Goal: Transaction & Acquisition: Subscribe to service/newsletter

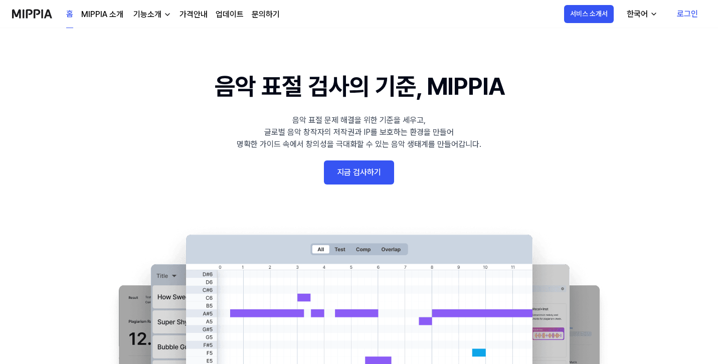
click at [148, 13] on div "기능소개" at bounding box center [147, 15] width 32 height 12
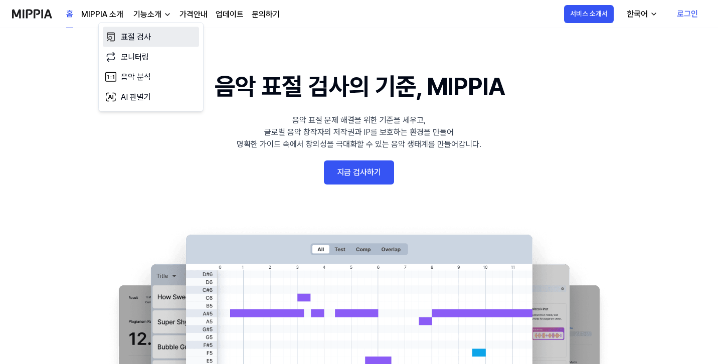
click at [143, 40] on link "표절 검사" at bounding box center [151, 37] width 96 height 20
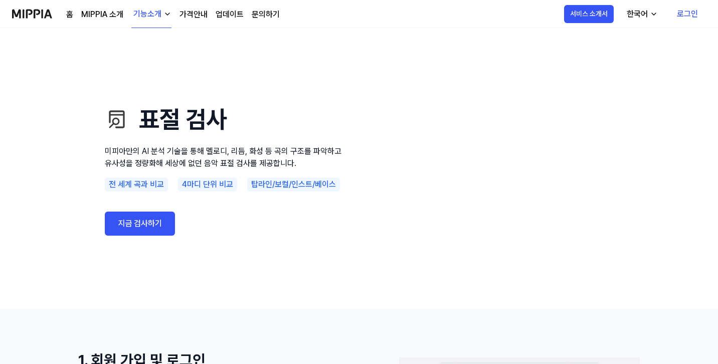
click at [151, 16] on div "기능소개" at bounding box center [147, 14] width 32 height 12
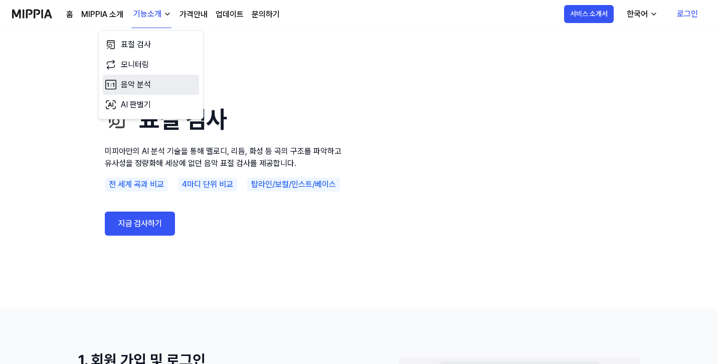
click at [136, 82] on link "음악 분석" at bounding box center [151, 85] width 96 height 20
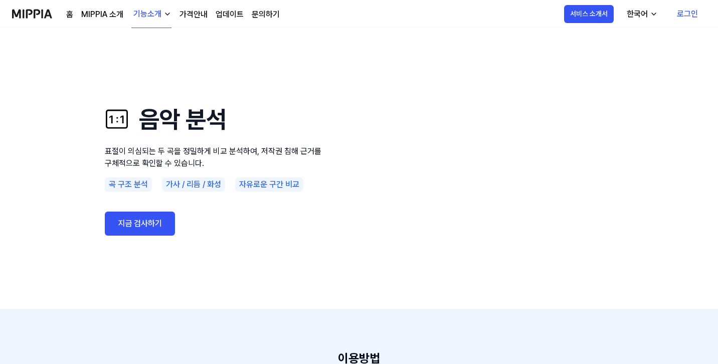
click at [162, 229] on link "지금 검사하기" at bounding box center [140, 224] width 70 height 24
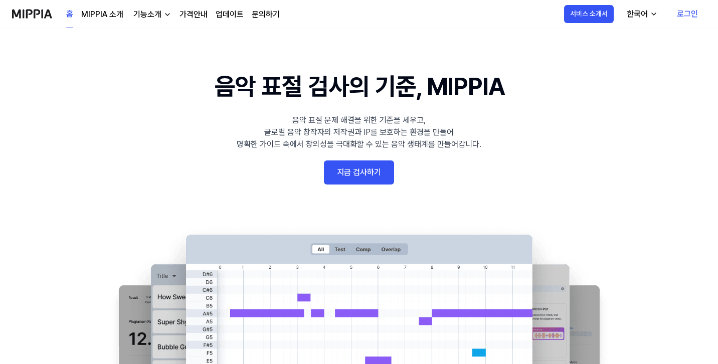
click at [334, 165] on link "지금 검사하기" at bounding box center [359, 172] width 70 height 24
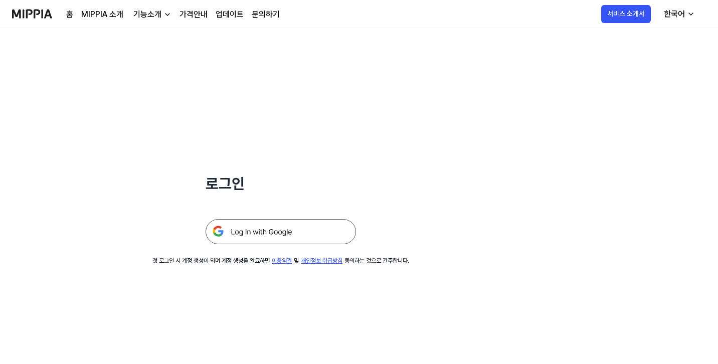
click at [242, 237] on img at bounding box center [281, 231] width 150 height 25
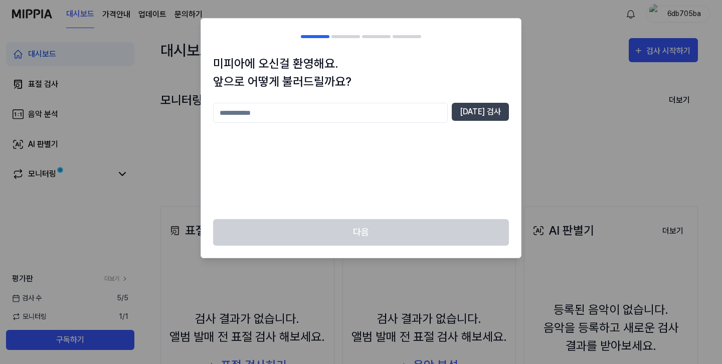
click at [302, 110] on input "text" at bounding box center [330, 113] width 235 height 20
type input "*"
type input "*******"
click at [481, 110] on button "중복 검사" at bounding box center [480, 112] width 57 height 18
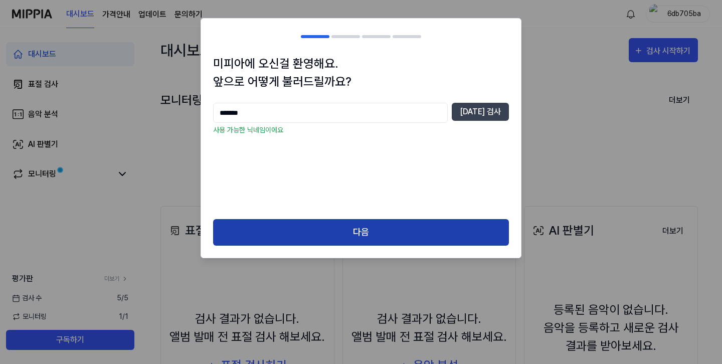
click at [338, 237] on button "다음" at bounding box center [361, 232] width 296 height 27
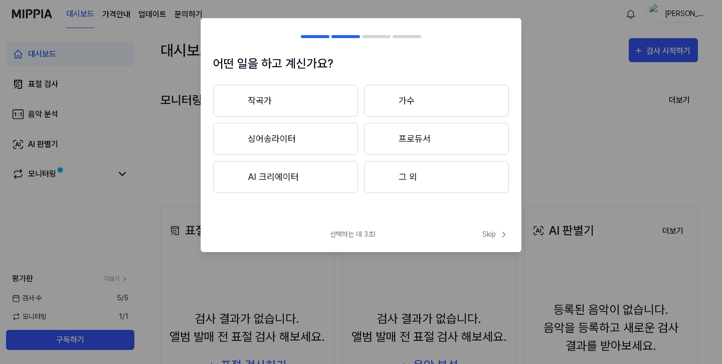
click at [291, 103] on button "작곡가" at bounding box center [285, 101] width 145 height 32
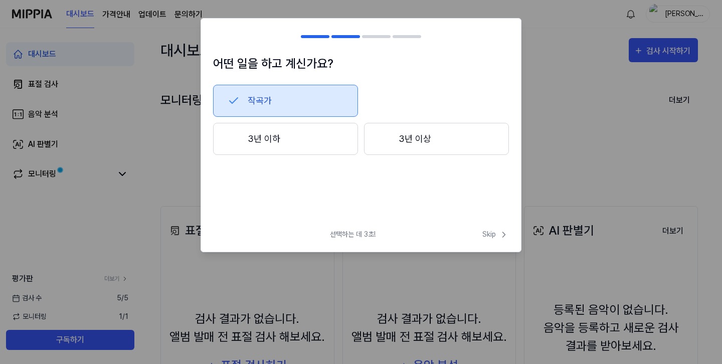
click at [367, 145] on button "3년 이상" at bounding box center [436, 139] width 145 height 32
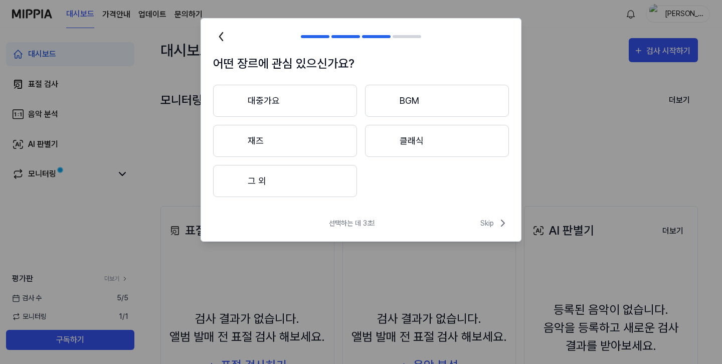
click at [294, 99] on button "대중가요" at bounding box center [285, 101] width 144 height 32
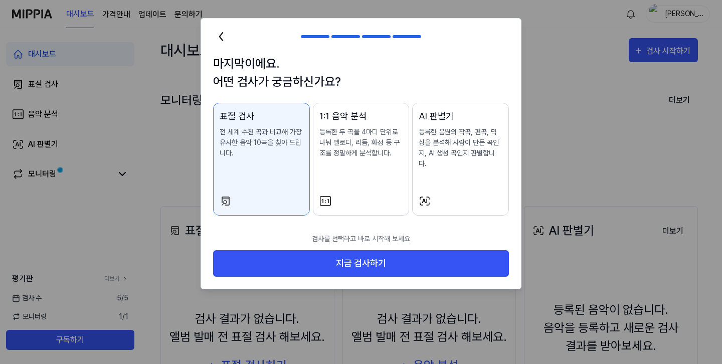
click at [336, 165] on div "1:1 음악 분석 등록한 두 곡을 4마디 단위로 나눠 멜로디, 리듬, 화성 등 구조를 정밀하게 분석합니다." at bounding box center [361, 143] width 84 height 69
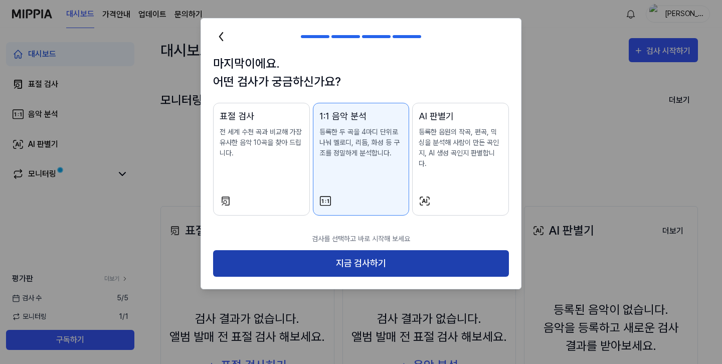
click at [344, 250] on button "지금 검사하기" at bounding box center [361, 263] width 296 height 27
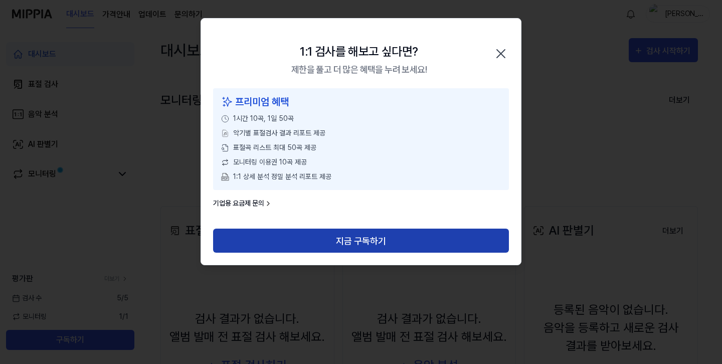
click at [338, 243] on button "지금 구독하기" at bounding box center [361, 241] width 296 height 24
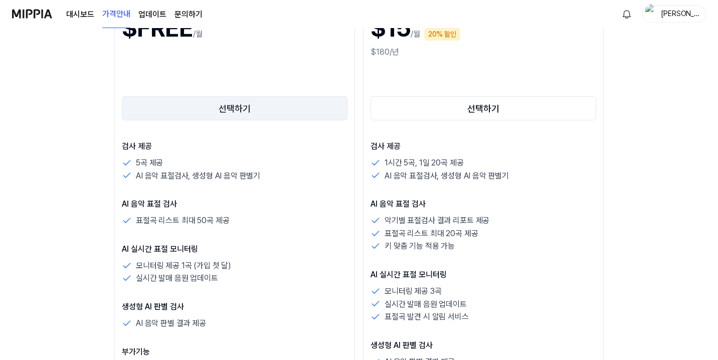
scroll to position [171, 0]
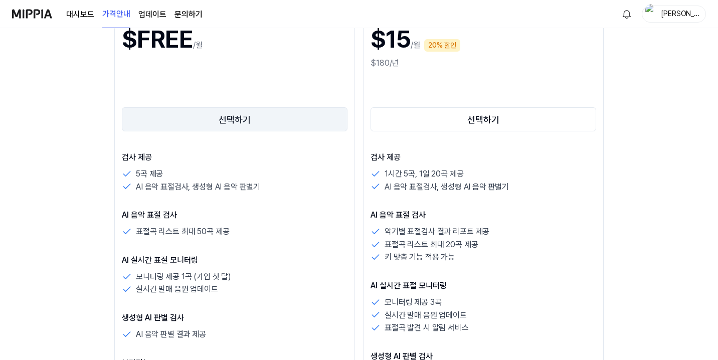
click at [122, 113] on button "선택하기" at bounding box center [235, 119] width 226 height 24
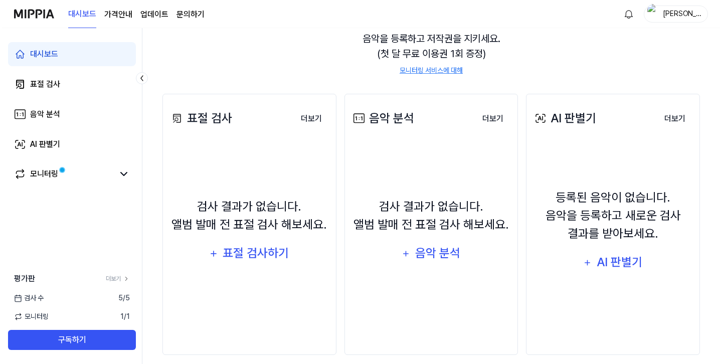
scroll to position [123, 0]
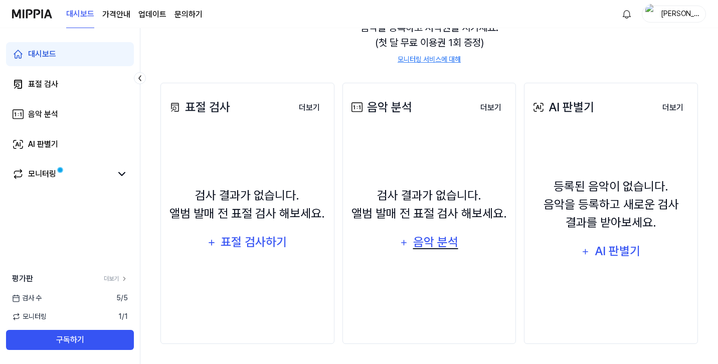
click at [418, 241] on div "음악 분석" at bounding box center [436, 242] width 48 height 19
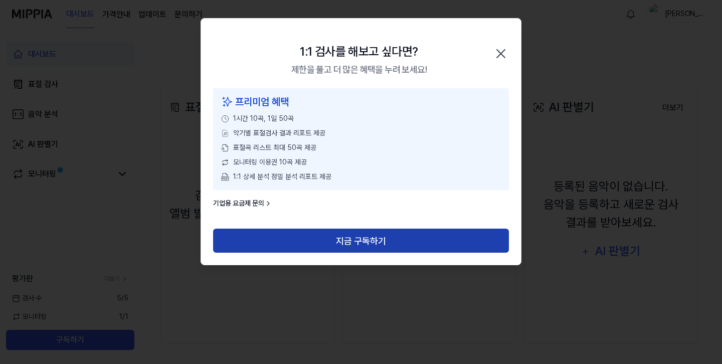
click at [339, 240] on button "지금 구독하기" at bounding box center [361, 241] width 296 height 24
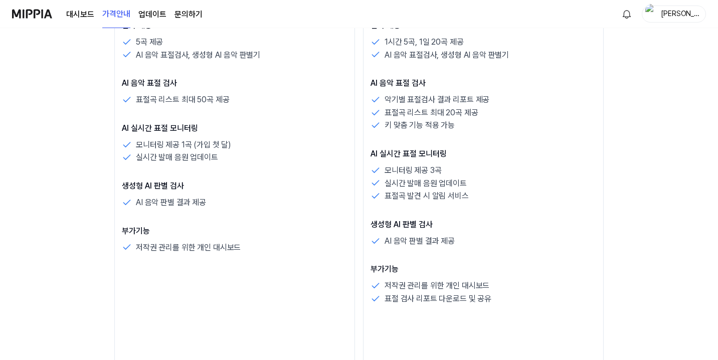
scroll to position [185, 0]
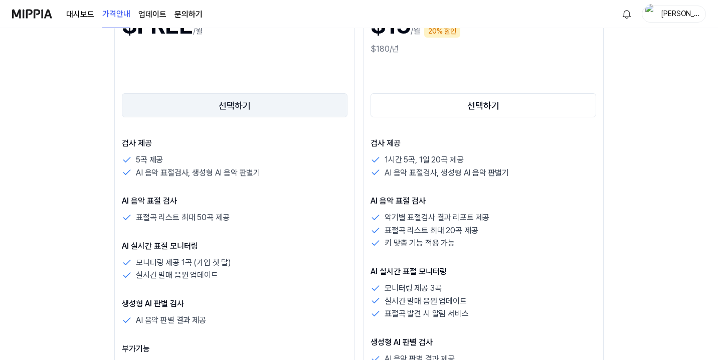
click at [142, 106] on button "선택하기" at bounding box center [235, 105] width 226 height 24
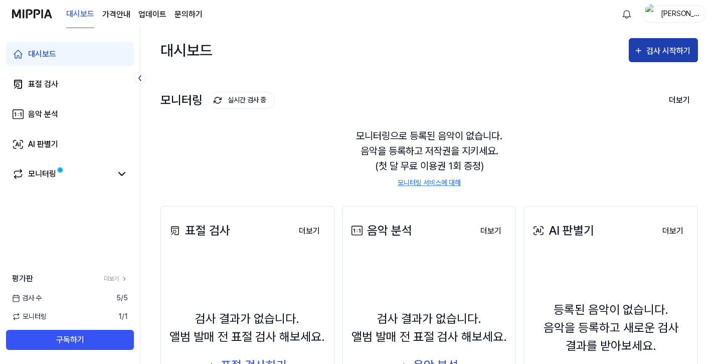
click at [650, 51] on div "검사 시작하기" at bounding box center [669, 51] width 47 height 13
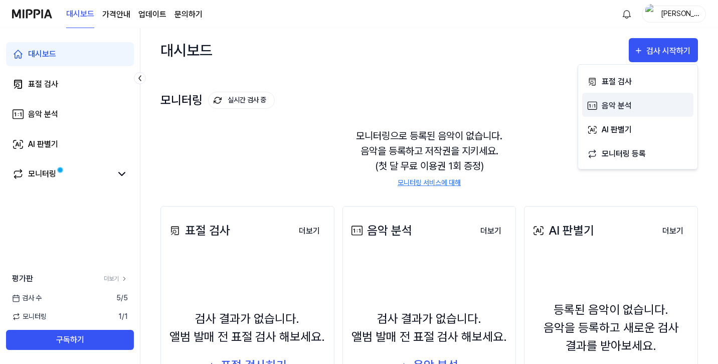
click at [628, 105] on div "음악 분석" at bounding box center [645, 105] width 87 height 13
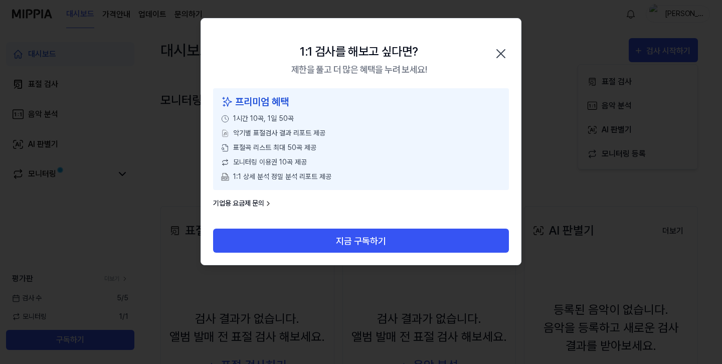
click at [259, 203] on link "기업용 요금제 문의" at bounding box center [242, 203] width 59 height 11
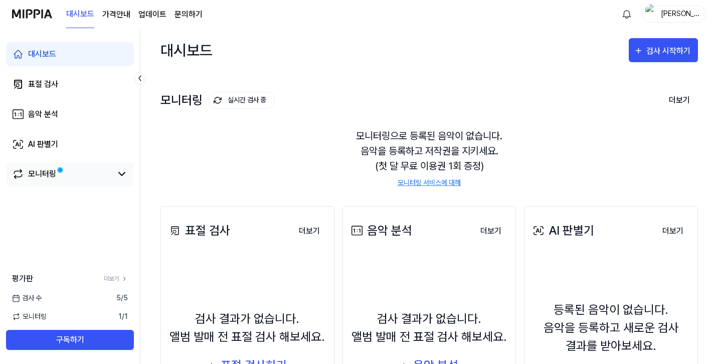
click at [49, 174] on div "모니터링" at bounding box center [42, 174] width 28 height 12
